Goal: Transaction & Acquisition: Book appointment/travel/reservation

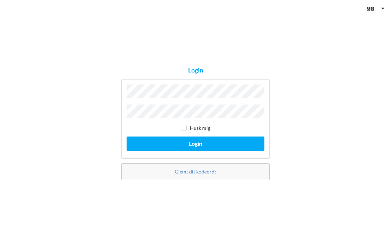
click at [186, 128] on input "checkbox" at bounding box center [184, 128] width 6 height 6
checkbox input "true"
click at [205, 142] on button "Login" at bounding box center [196, 143] width 138 height 14
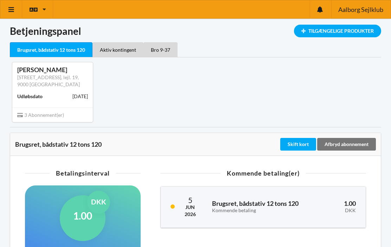
click at [349, 33] on div "Tilgængelige Produkter" at bounding box center [337, 31] width 87 height 13
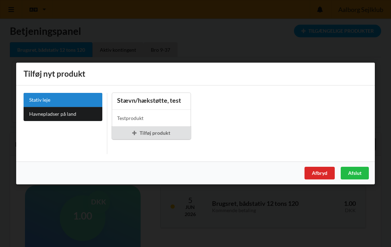
click at [322, 177] on div "Afbryd" at bounding box center [320, 173] width 30 height 13
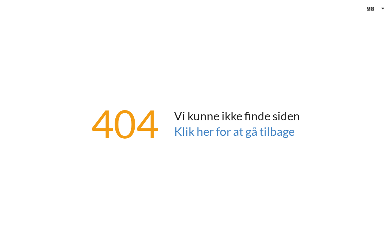
click at [238, 127] on link "Klik her for at gå tilbage" at bounding box center [234, 131] width 121 height 14
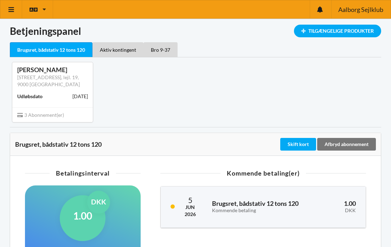
click at [13, 10] on icon at bounding box center [11, 9] width 7 height 6
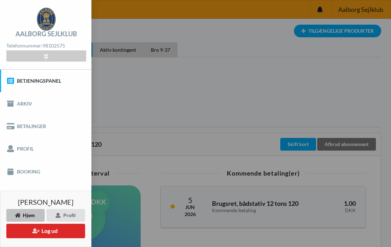
click at [30, 172] on link "Booking" at bounding box center [45, 171] width 91 height 23
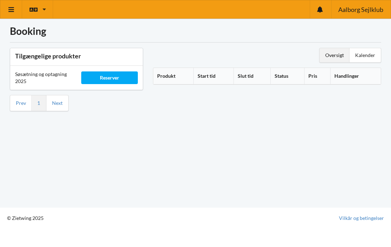
click at [170, 72] on th "Produkt" at bounding box center [173, 76] width 40 height 17
click at [115, 76] on div "Reserver" at bounding box center [109, 77] width 56 height 13
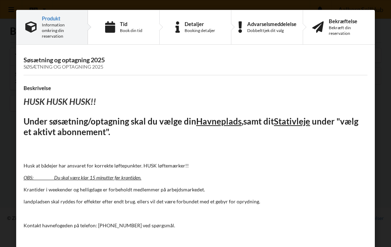
click at [134, 25] on div "Tid" at bounding box center [131, 24] width 23 height 6
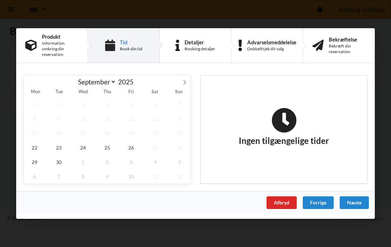
click at [185, 82] on icon at bounding box center [184, 82] width 5 height 5
click at [30, 83] on icon at bounding box center [29, 82] width 5 height 5
click at [186, 83] on icon at bounding box center [184, 82] width 5 height 5
select select "9"
click at [64, 131] on span "14" at bounding box center [59, 133] width 22 height 14
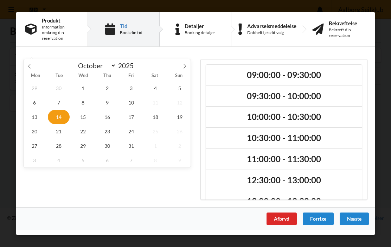
click at [253, 98] on h2 "09:30:00 - 10:00:00" at bounding box center [284, 96] width 146 height 11
click at [356, 217] on div "Næste" at bounding box center [354, 218] width 29 height 13
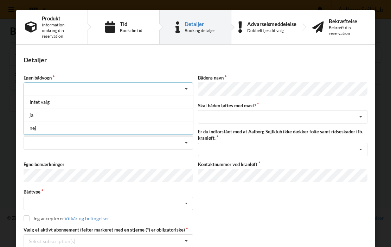
click at [37, 130] on div "nej" at bounding box center [108, 127] width 169 height 13
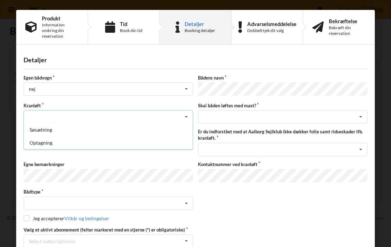
click at [51, 142] on div "Optagning" at bounding box center [108, 142] width 169 height 13
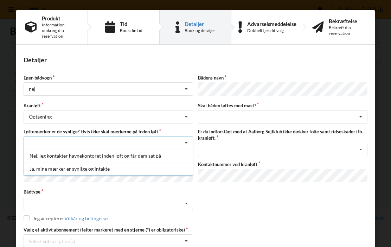
click at [64, 169] on div "Ja, mine mærker er synlige og intakte" at bounding box center [108, 168] width 169 height 13
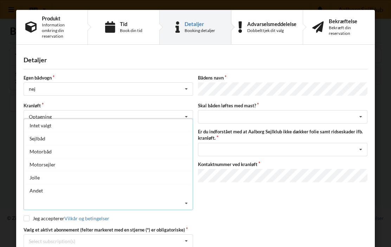
click at [45, 139] on div "Sejlbåd" at bounding box center [108, 138] width 169 height 13
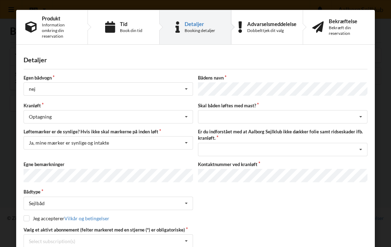
click at [29, 215] on input "checkbox" at bounding box center [27, 218] width 6 height 6
checkbox input "true"
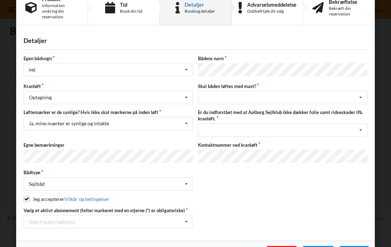
scroll to position [19, 0]
click at [97, 216] on div "Select subscription(s) Brugsret, bådstativ 12 tons 120 Aktiv kontingent * Bro 9…" at bounding box center [109, 221] width 170 height 13
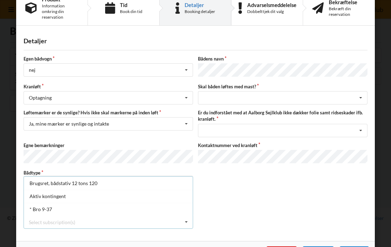
click at [48, 209] on div "* Bro 9-37" at bounding box center [108, 209] width 169 height 13
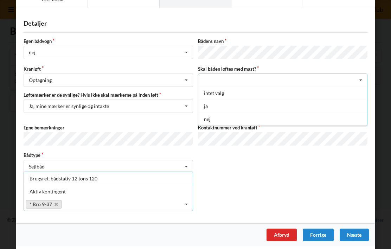
scroll to position [36, 0]
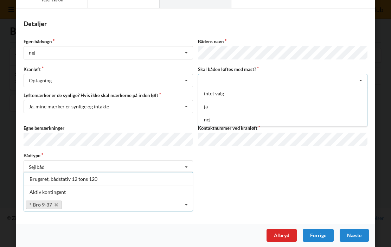
click at [210, 120] on div "nej" at bounding box center [282, 119] width 169 height 13
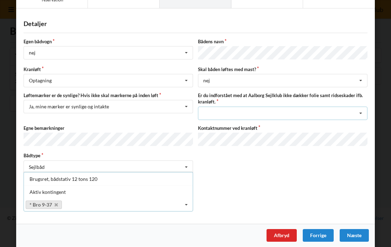
click at [364, 113] on icon at bounding box center [361, 113] width 11 height 13
click at [358, 110] on icon at bounding box center [361, 113] width 11 height 13
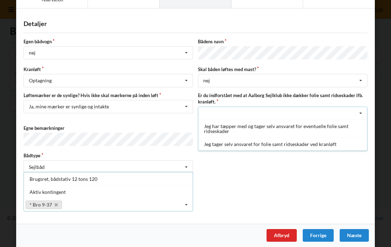
click at [249, 143] on div "Jeg tager selv ansvaret for folie samt ridseskader ved kranløft" at bounding box center [282, 144] width 169 height 13
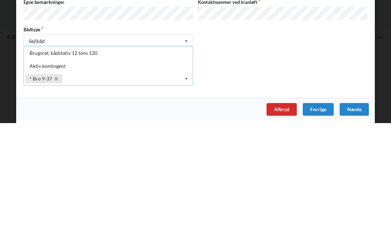
scroll to position [62, 0]
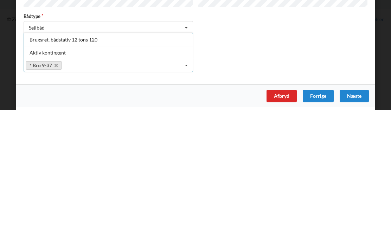
click at [358, 229] on div "Næste" at bounding box center [354, 235] width 29 height 13
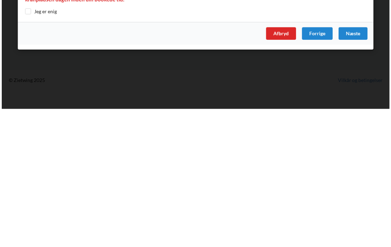
scroll to position [0, 0]
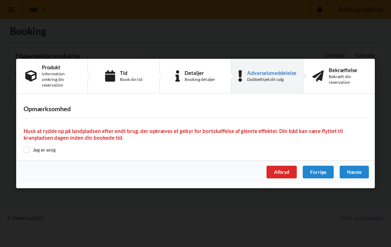
click at [24, 150] on input "checkbox" at bounding box center [27, 150] width 6 height 6
checkbox input "true"
click at [363, 172] on div "Næste" at bounding box center [354, 172] width 29 height 13
